Goal: Information Seeking & Learning: Check status

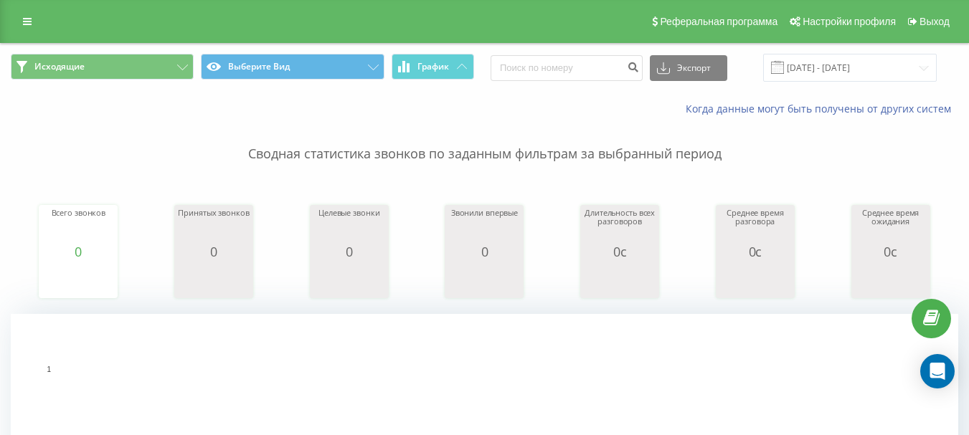
click at [642, 148] on font "Сводная статистика звонков по заданным фильтрам за выбранный период" at bounding box center [484, 153] width 473 height 17
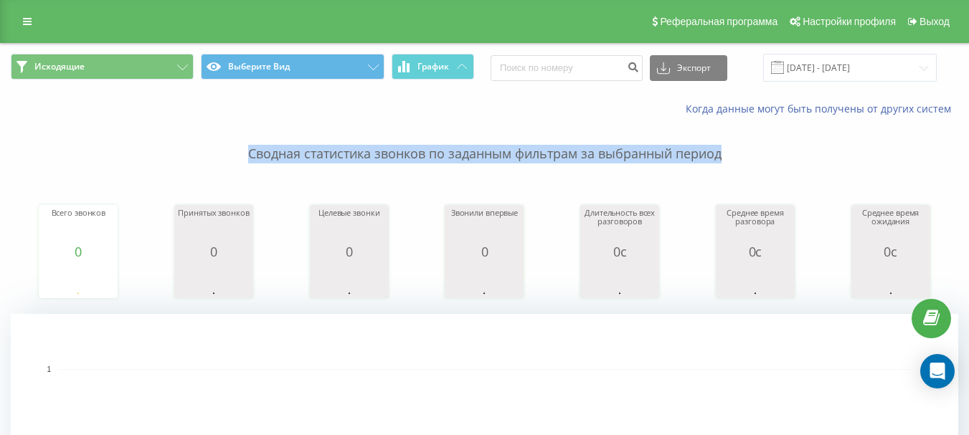
click at [642, 148] on font "Сводная статистика звонков по заданным фильтрам за выбранный период" at bounding box center [484, 153] width 473 height 17
click at [777, 158] on p "Сводная статистика звонков по заданным фильтрам за выбранный период" at bounding box center [484, 139] width 947 height 47
click at [726, 150] on p "Сводная статистика звонков по заданным фильтрам за выбранный период" at bounding box center [484, 139] width 947 height 47
drag, startPoint x: 721, startPoint y: 156, endPoint x: 250, endPoint y: 155, distance: 471.8
click at [248, 156] on font "Сводная статистика звонков по заданным фильтрам за выбранный период" at bounding box center [484, 153] width 473 height 17
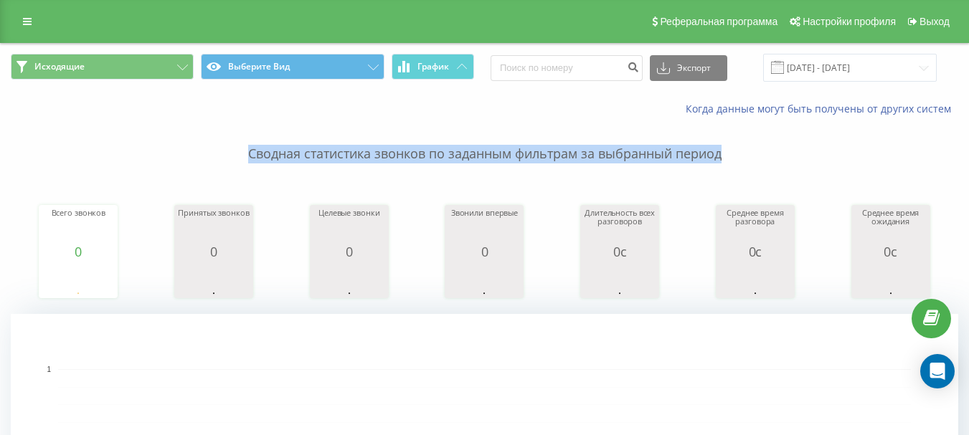
click at [252, 155] on font "Сводная статистика звонков по заданным фильтрам за выбранный период" at bounding box center [484, 153] width 473 height 17
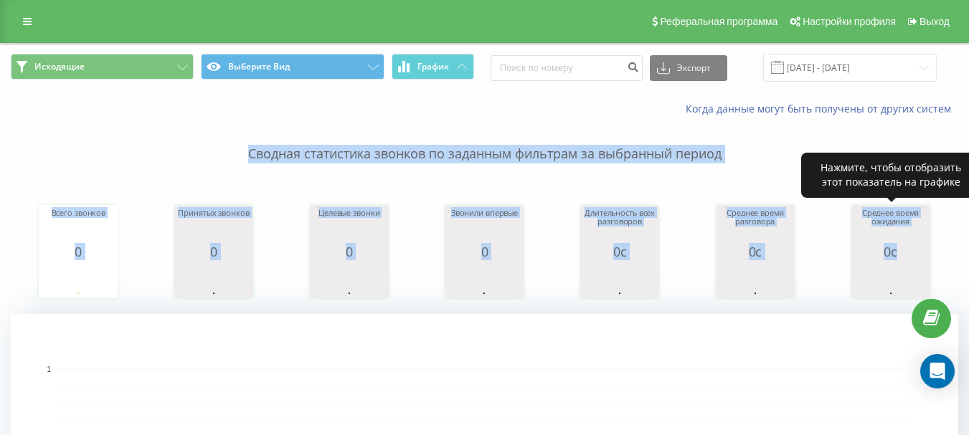
drag, startPoint x: 247, startPoint y: 153, endPoint x: 926, endPoint y: 262, distance: 687.6
click at [926, 262] on div "Сводная статистика звонков по заданным фильтрам за выбранный период Всего звонк…" at bounding box center [484, 358] width 947 height 485
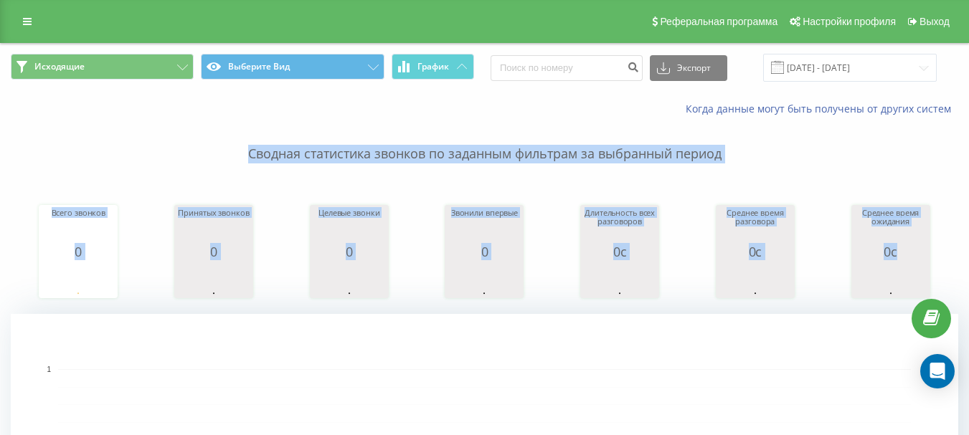
click at [655, 161] on font "Сводная статистика звонков по заданным фильтрам за выбранный период" at bounding box center [484, 153] width 473 height 17
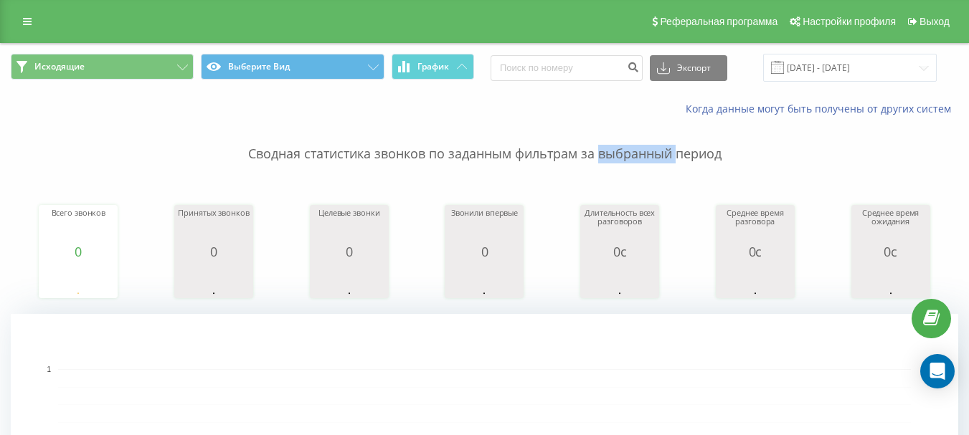
click at [655, 161] on font "Сводная статистика звонков по заданным фильтрам за выбранный период" at bounding box center [484, 153] width 473 height 17
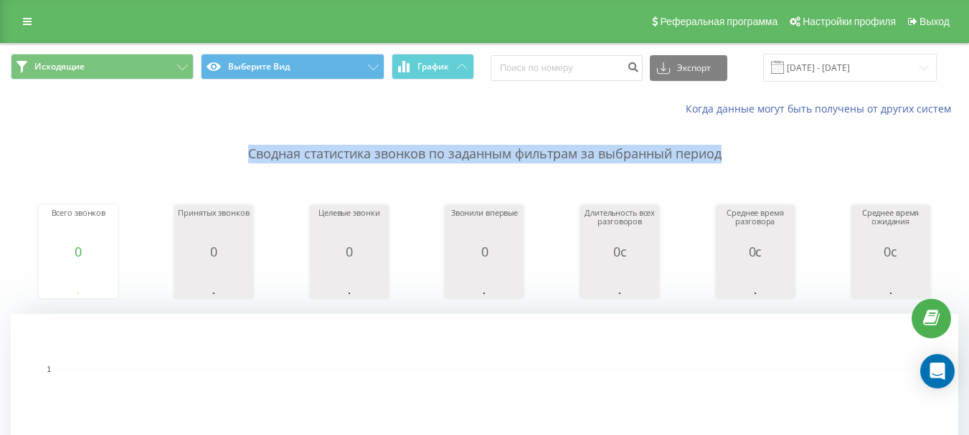
click at [655, 161] on font "Сводная статистика звонков по заданным фильтрам за выбранный период" at bounding box center [484, 153] width 473 height 17
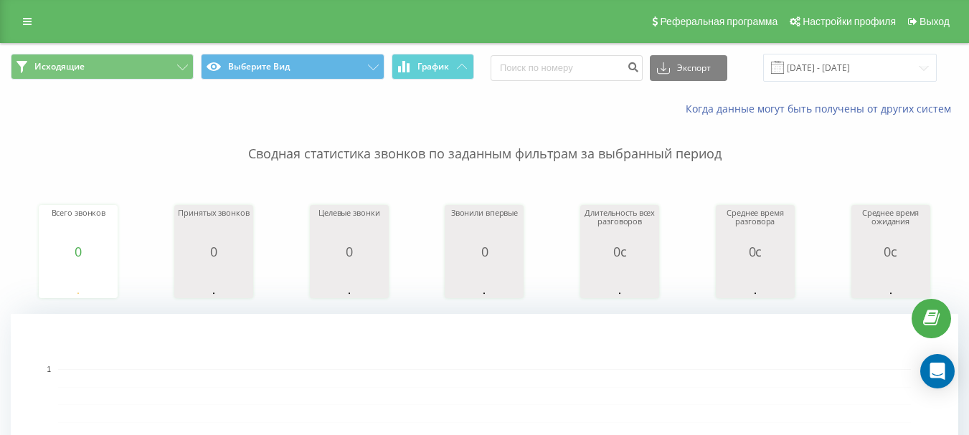
click at [672, 164] on div "Сводная статистика звонков по заданным фильтрам за выбранный период Всего звонк…" at bounding box center [484, 358] width 947 height 485
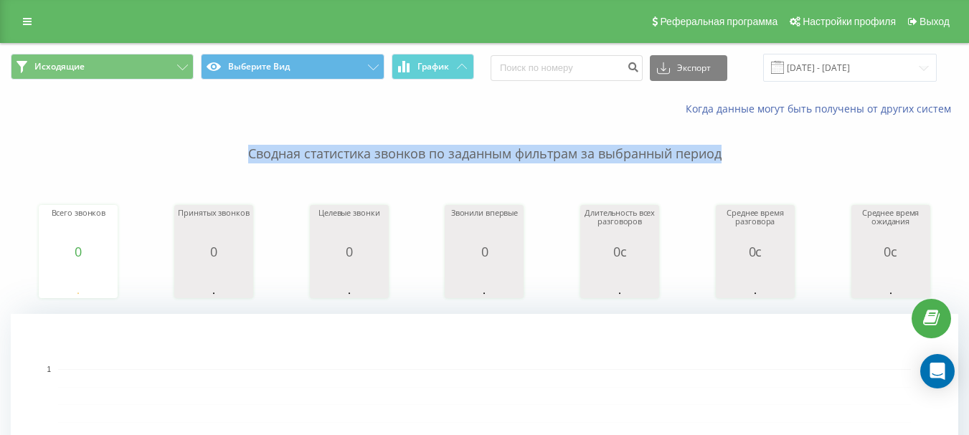
drag, startPoint x: 723, startPoint y: 159, endPoint x: 246, endPoint y: 153, distance: 476.8
click at [246, 153] on p "Сводная статистика звонков по заданным фильтрам за выбранный период" at bounding box center [484, 139] width 947 height 47
click at [257, 157] on font "Сводная статистика звонков по заданным фильтрам за выбранный период" at bounding box center [484, 153] width 473 height 17
drag, startPoint x: 248, startPoint y: 155, endPoint x: 724, endPoint y: 158, distance: 476.1
click at [724, 158] on p "Сводная статистика звонков по заданным фильтрам за выбранный период" at bounding box center [484, 139] width 947 height 47
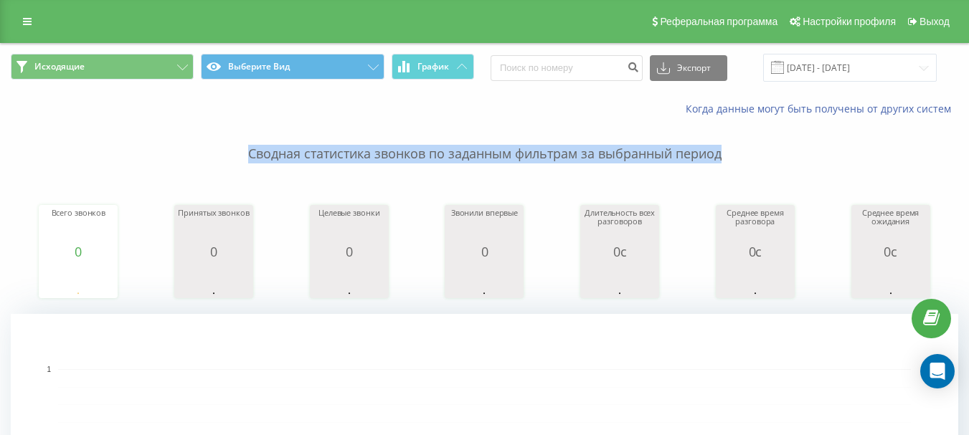
click at [732, 161] on p "Сводная статистика звонков по заданным фильтрам за выбранный период" at bounding box center [484, 139] width 947 height 47
